Goal: Transaction & Acquisition: Download file/media

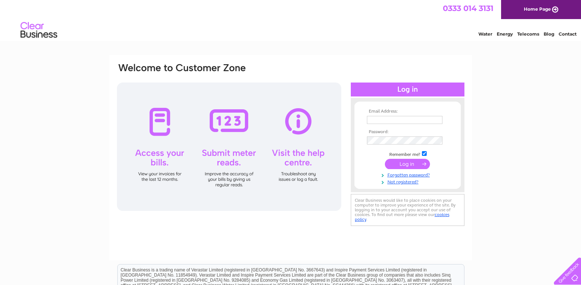
type input "[PERSON_NAME][EMAIL_ADDRESS][DOMAIN_NAME]"
click at [411, 163] on input "submit" at bounding box center [407, 164] width 45 height 10
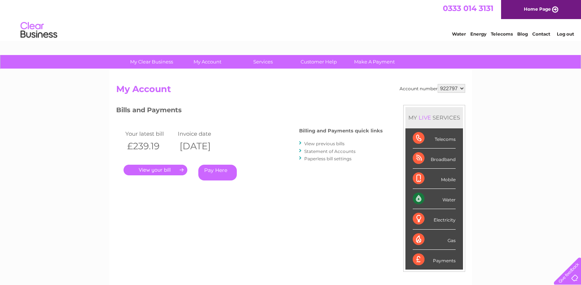
click at [306, 143] on link "View previous bills" at bounding box center [324, 144] width 40 height 6
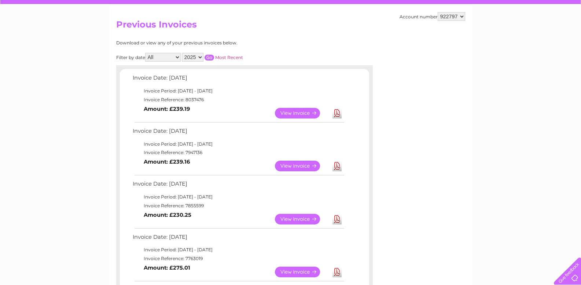
scroll to position [73, 0]
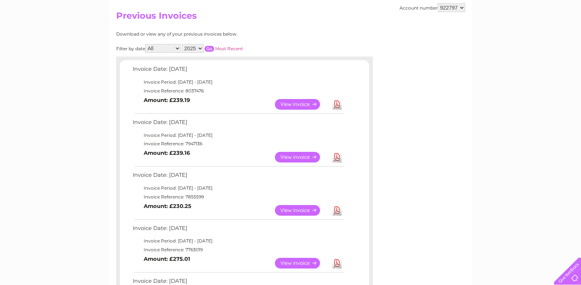
click at [313, 104] on link "View" at bounding box center [302, 104] width 54 height 11
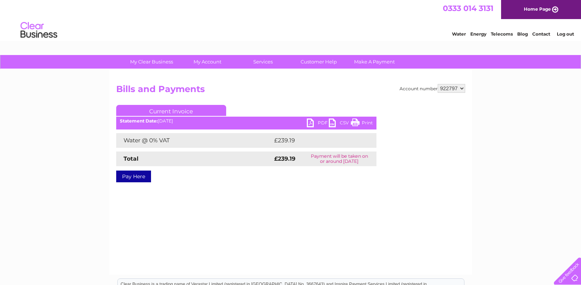
click at [310, 122] on link "PDF" at bounding box center [318, 123] width 22 height 11
click at [333, 123] on link "CSV" at bounding box center [340, 123] width 22 height 11
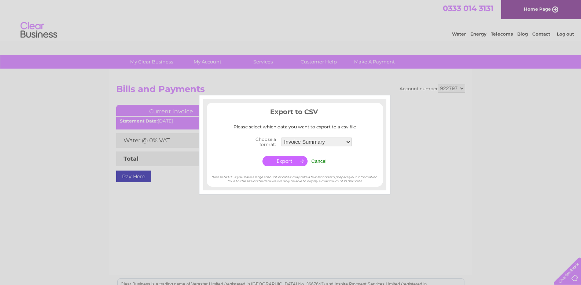
click at [282, 162] on input "button" at bounding box center [285, 161] width 45 height 10
